Goal: Information Seeking & Learning: Learn about a topic

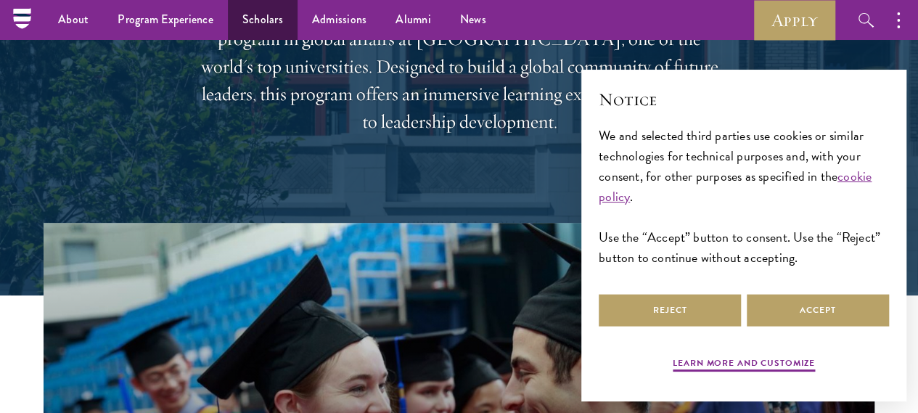
scroll to position [162, 0]
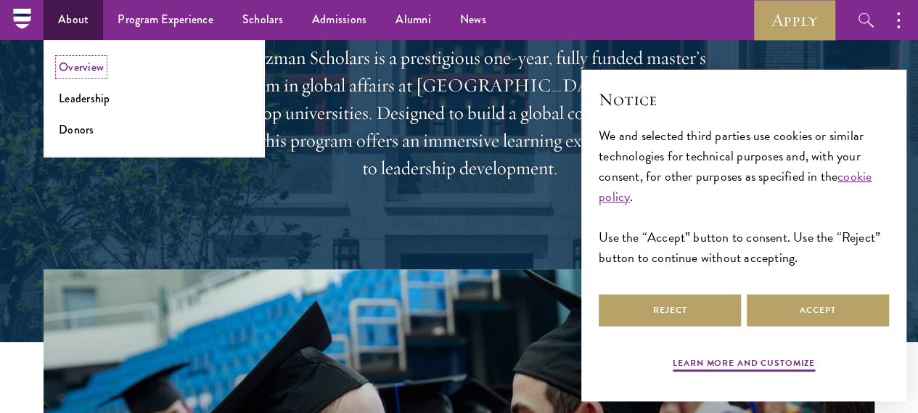
click at [89, 69] on link "Overview" at bounding box center [81, 67] width 45 height 17
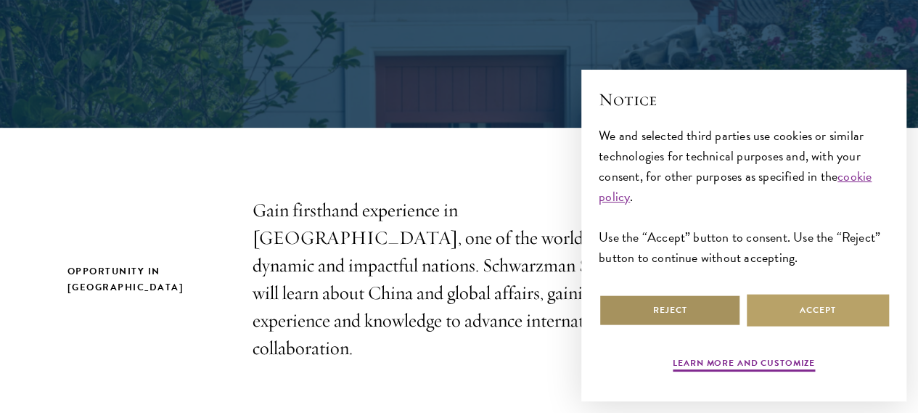
click at [655, 294] on button "Reject" at bounding box center [670, 310] width 142 height 33
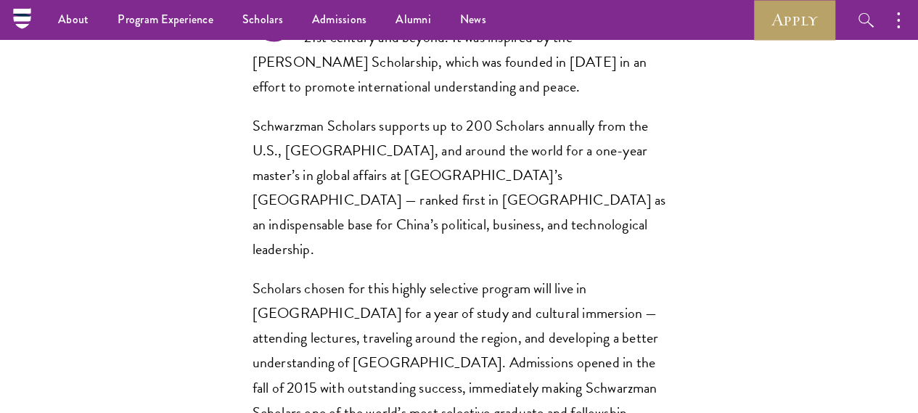
scroll to position [816, 0]
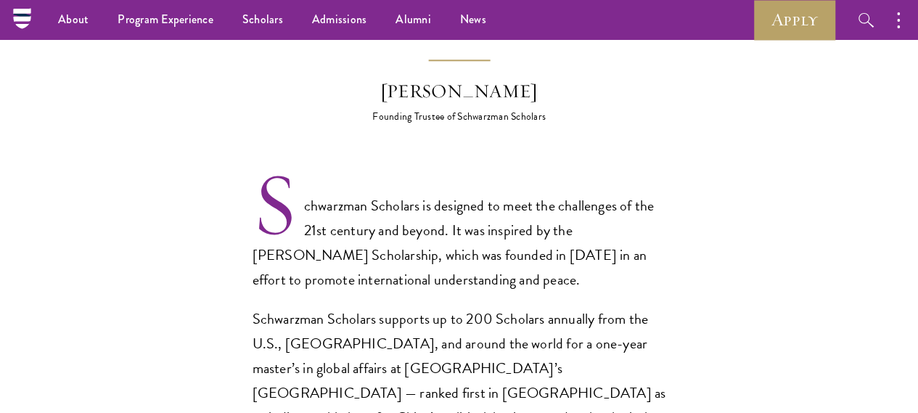
drag, startPoint x: 341, startPoint y: 165, endPoint x: 591, endPoint y: 169, distance: 249.6
click at [591, 124] on blockquote "Schwarzman Scholars isn’t just about what you learn – it’s about becoming a lea…" at bounding box center [459, 27] width 588 height 194
copy div "[PERSON_NAME]"
